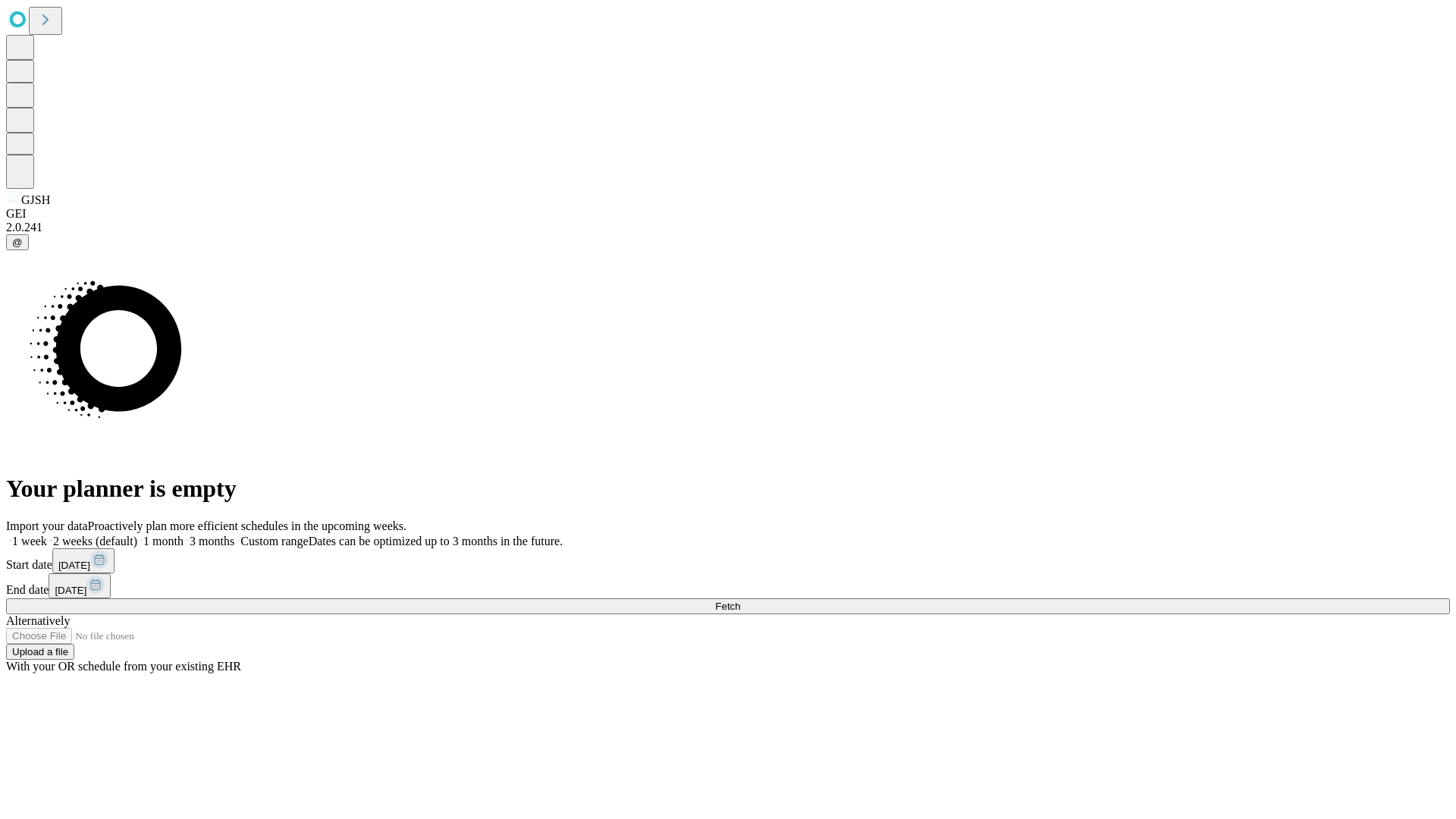
click at [740, 600] on span "Fetch" at bounding box center [728, 606] width 25 height 11
